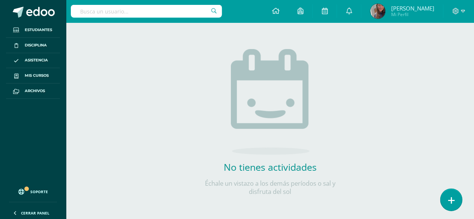
click at [450, 202] on icon at bounding box center [450, 200] width 7 height 9
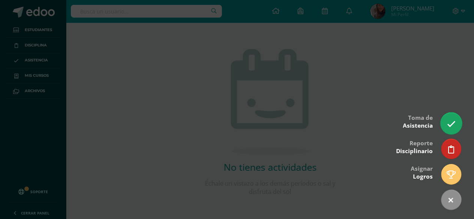
click at [450, 123] on icon at bounding box center [450, 124] width 9 height 9
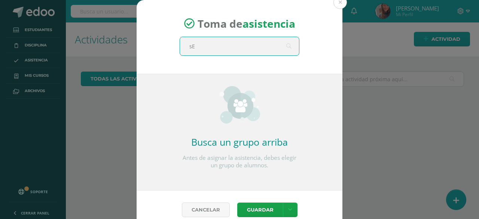
type input "s"
type input "Sexto primaria"
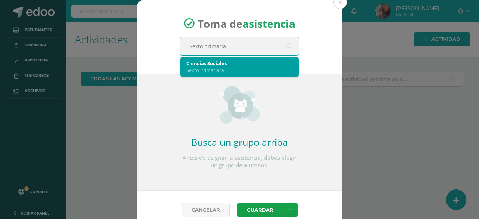
click at [244, 69] on div "Sexto Primaria 'A'" at bounding box center [239, 70] width 106 height 7
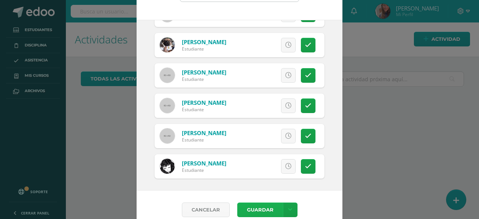
scroll to position [63, 0]
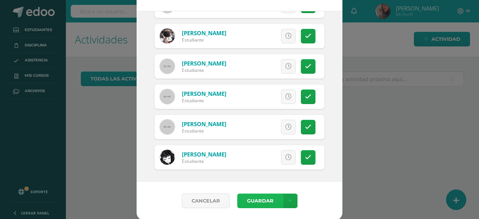
click at [259, 199] on button "Guardar" at bounding box center [260, 201] width 46 height 15
